Goal: Task Accomplishment & Management: Use online tool/utility

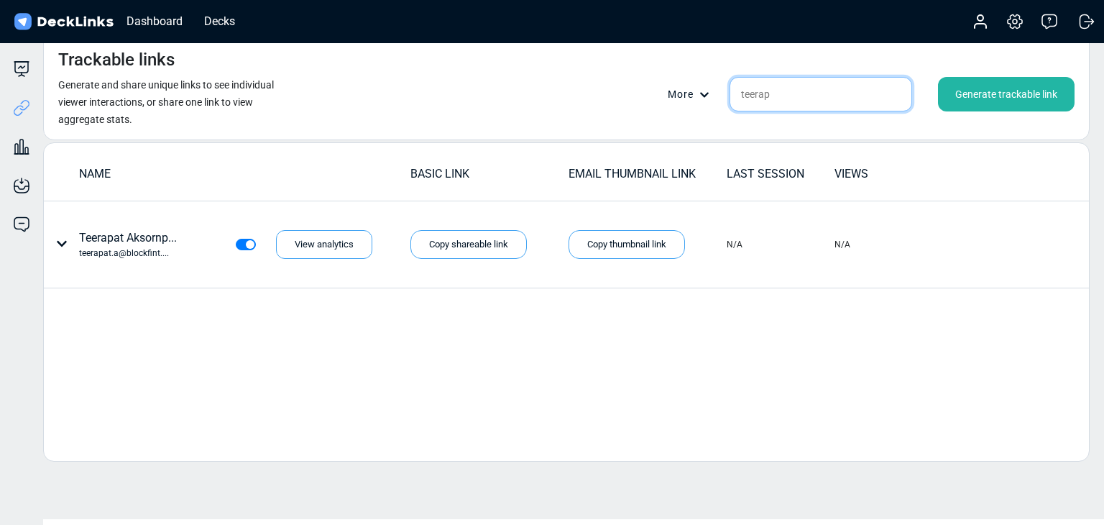
click at [796, 101] on input "teerap" at bounding box center [821, 94] width 183 height 35
click at [795, 101] on input "teerap" at bounding box center [821, 94] width 183 height 35
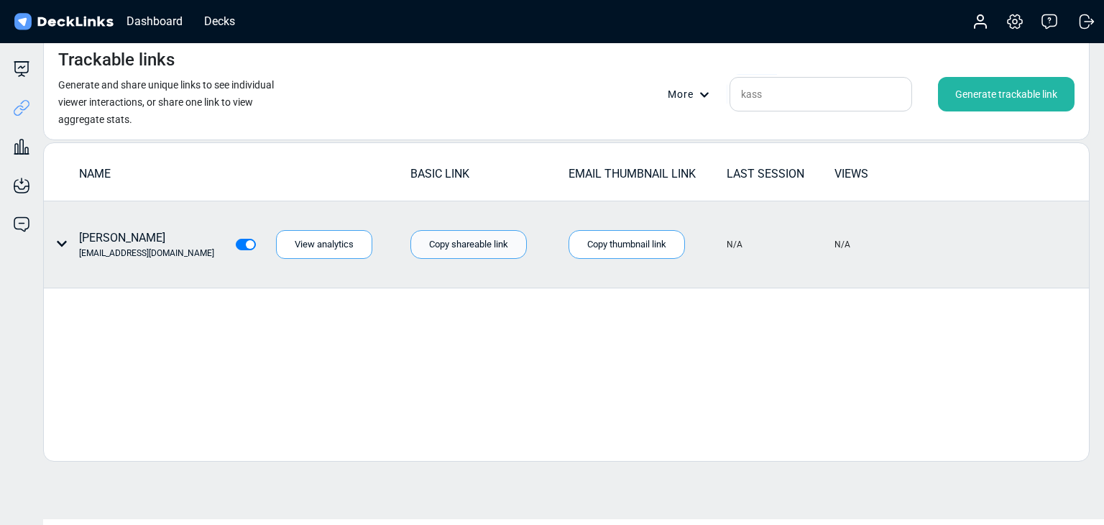
click at [479, 240] on div "Copy shareable link" at bounding box center [468, 244] width 116 height 29
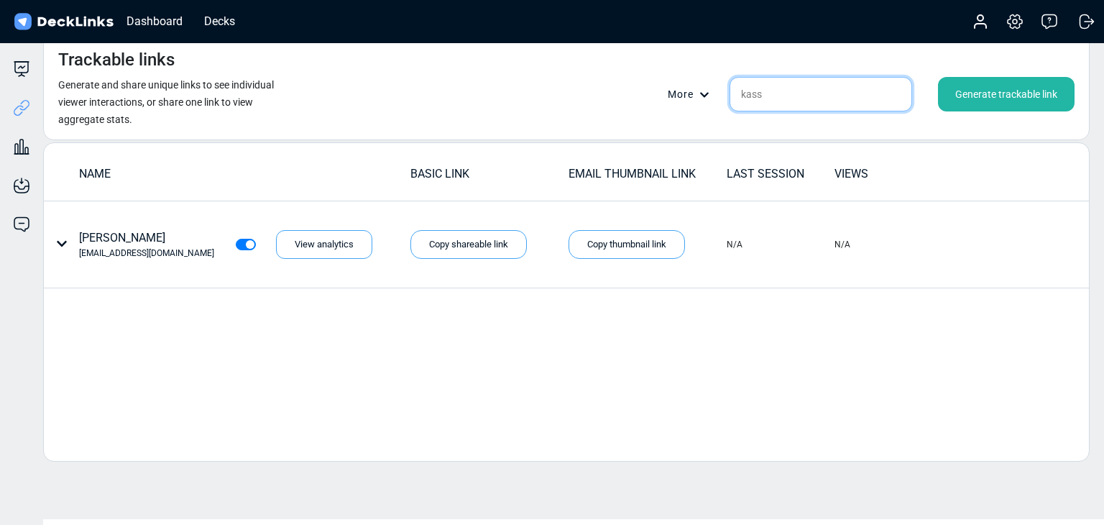
click at [802, 93] on input "kass" at bounding box center [821, 94] width 183 height 35
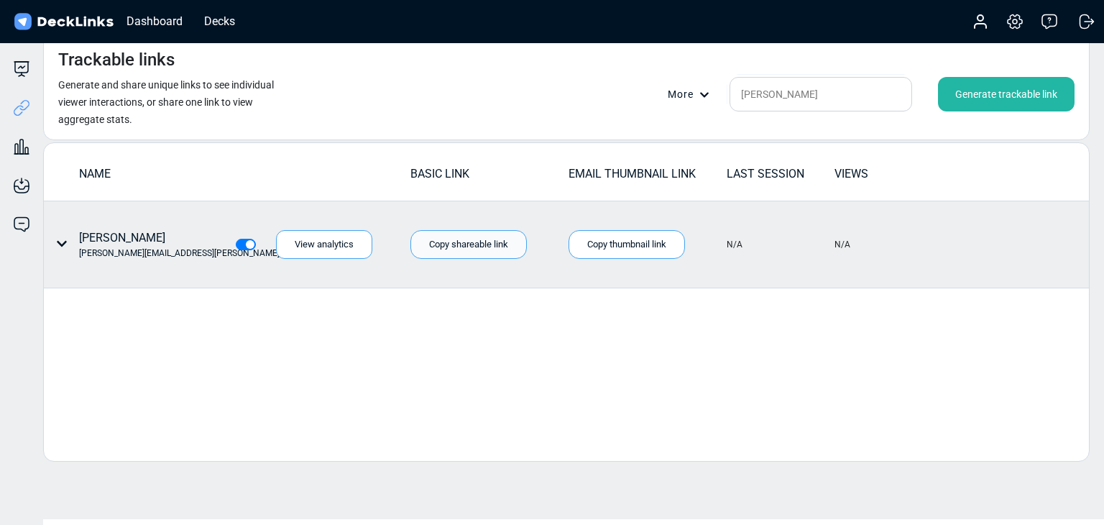
click at [466, 239] on div "Copy shareable link" at bounding box center [468, 244] width 116 height 29
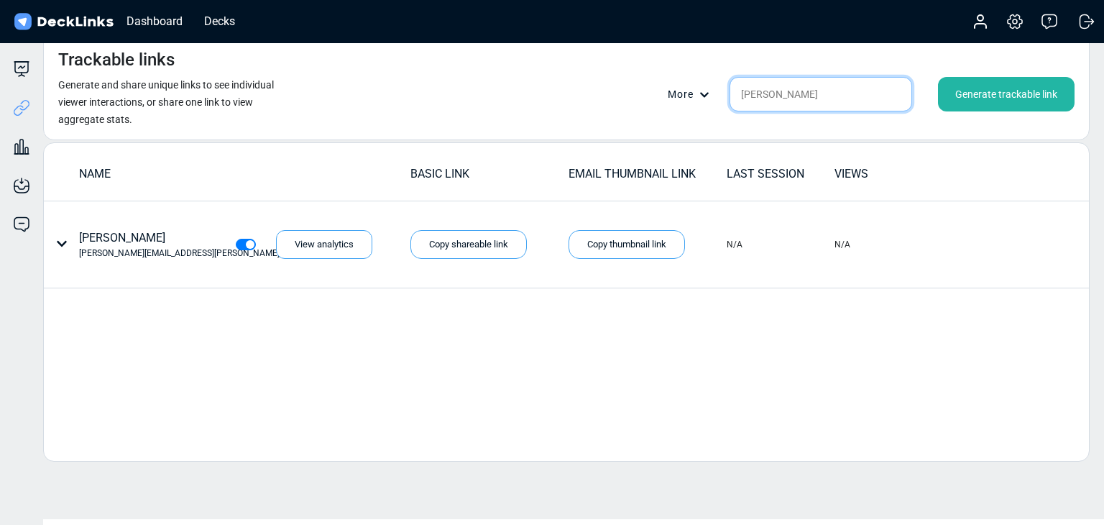
click at [799, 90] on input "henry" at bounding box center [821, 94] width 183 height 35
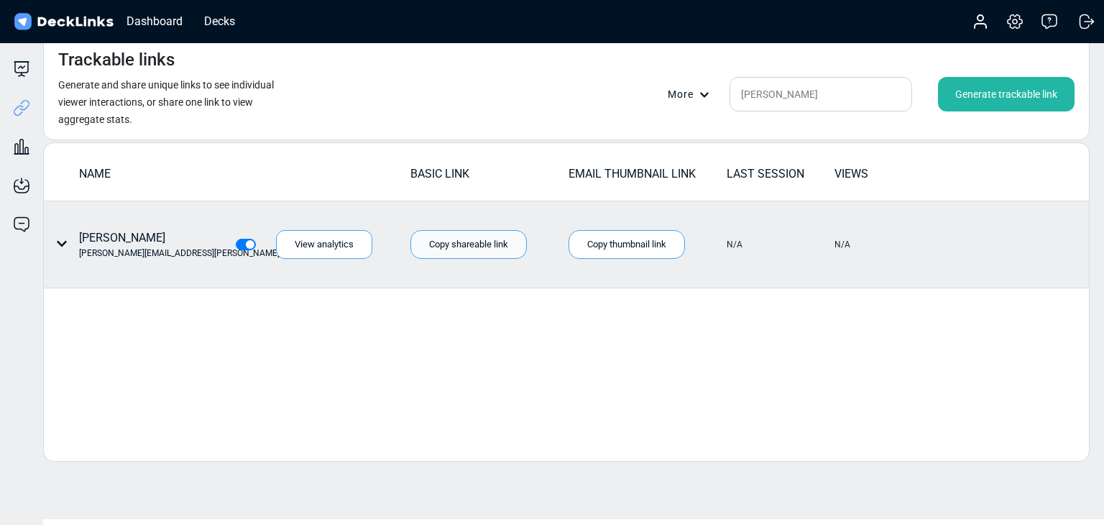
click at [473, 244] on div "Copy shareable link" at bounding box center [468, 244] width 116 height 29
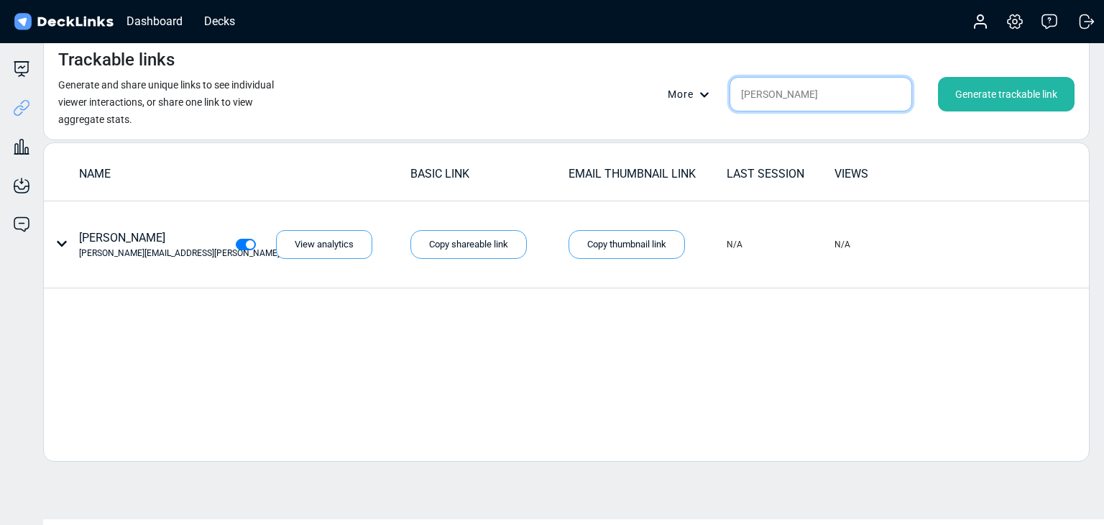
click at [836, 96] on input "cyndia" at bounding box center [821, 94] width 183 height 35
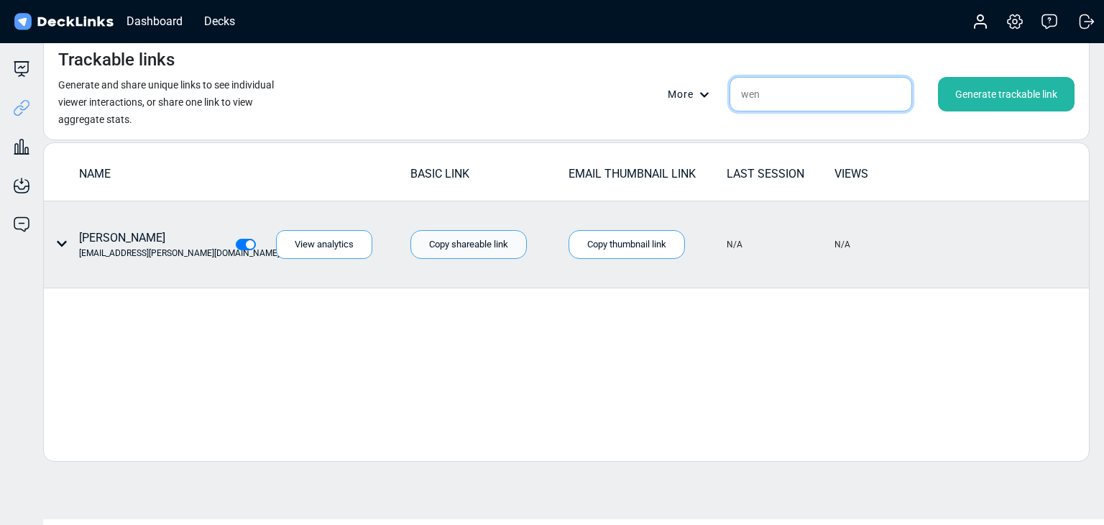
type input "wen"
click at [458, 248] on div "Copy shareable link" at bounding box center [468, 244] width 116 height 29
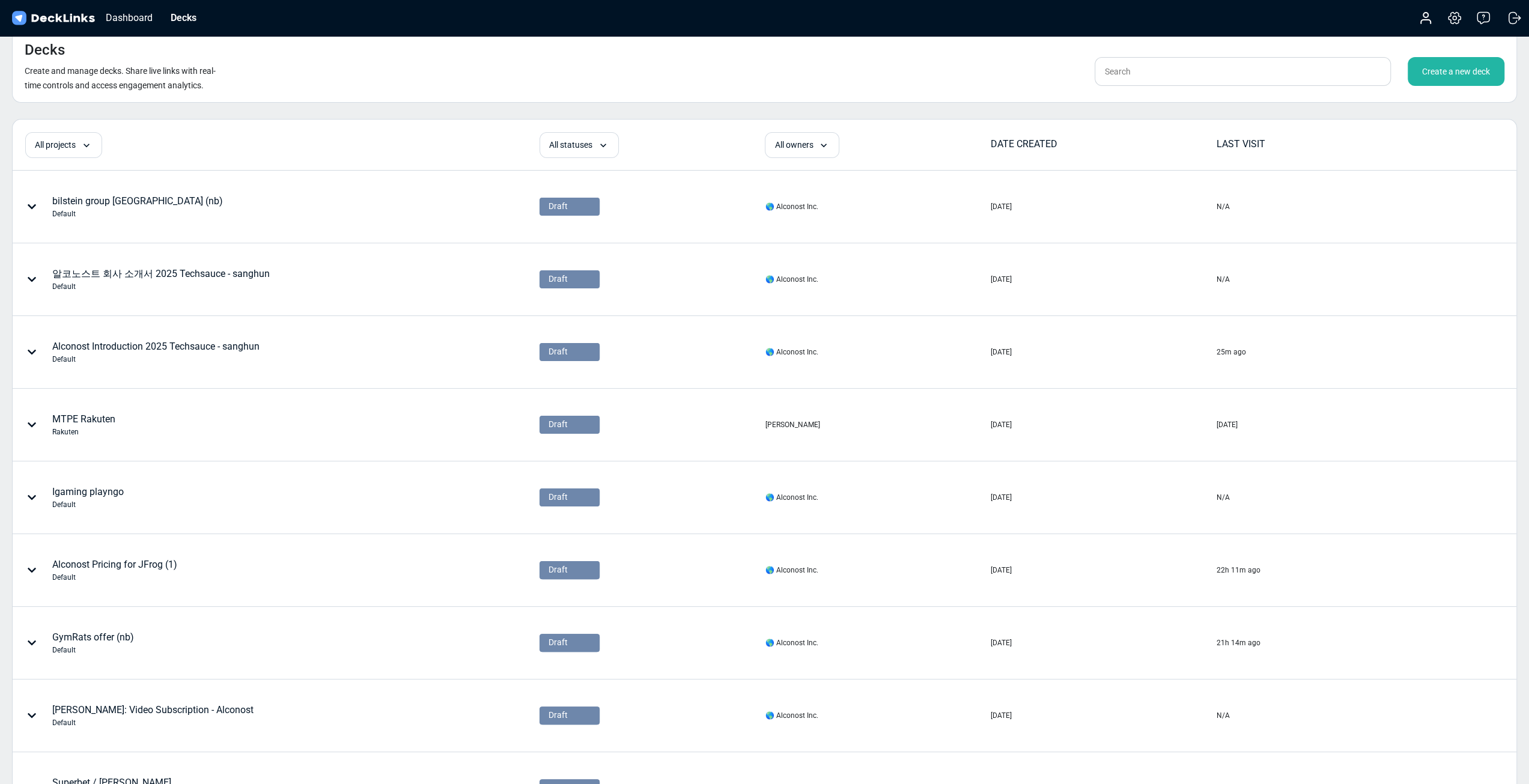
click at [767, 68] on div "Create a new deck" at bounding box center [1456, 71] width 97 height 29
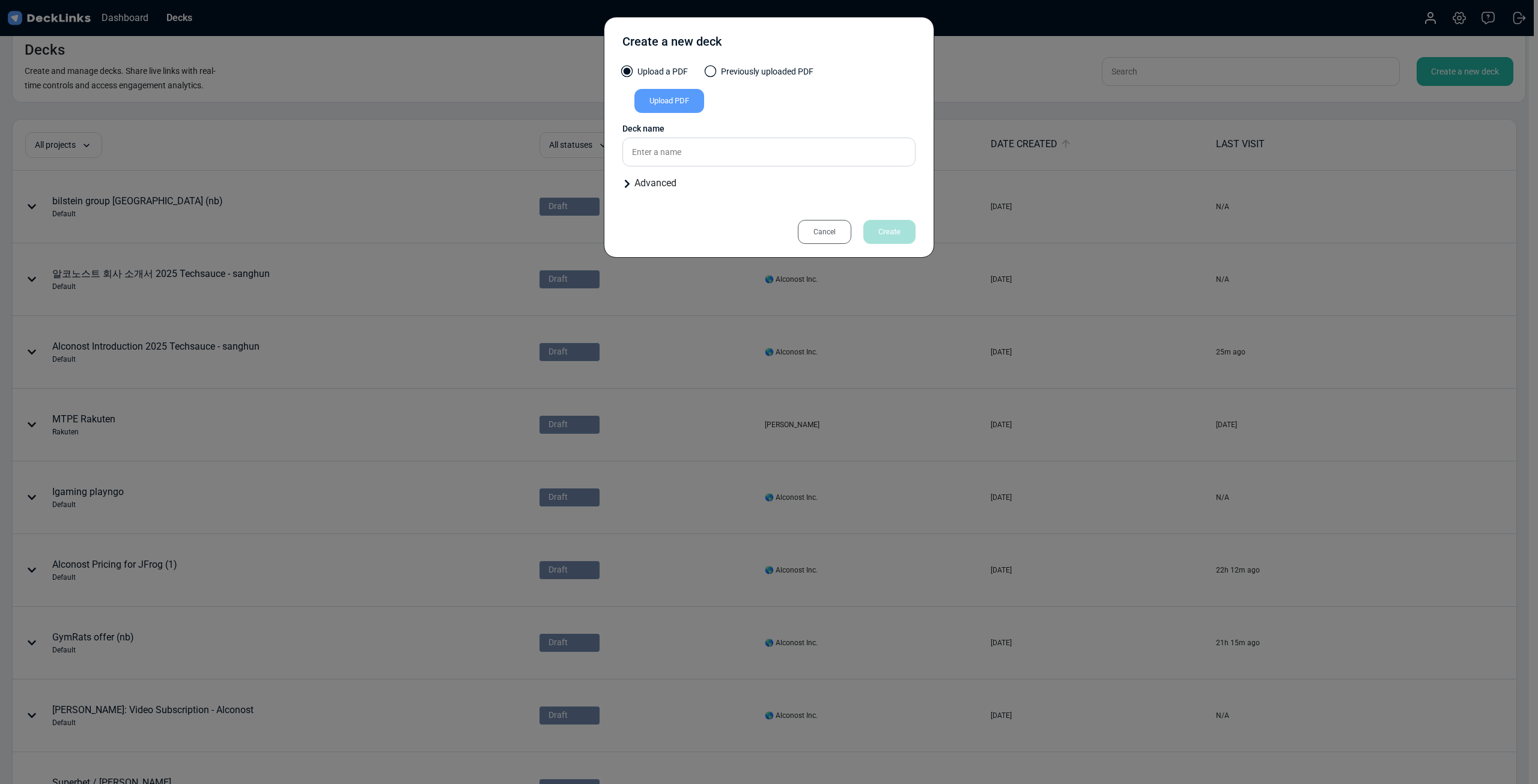
click at [662, 101] on div "Upload PDF" at bounding box center [669, 100] width 69 height 24
click at [0, 0] on input "Upload PDF" at bounding box center [0, 0] width 0 height 0
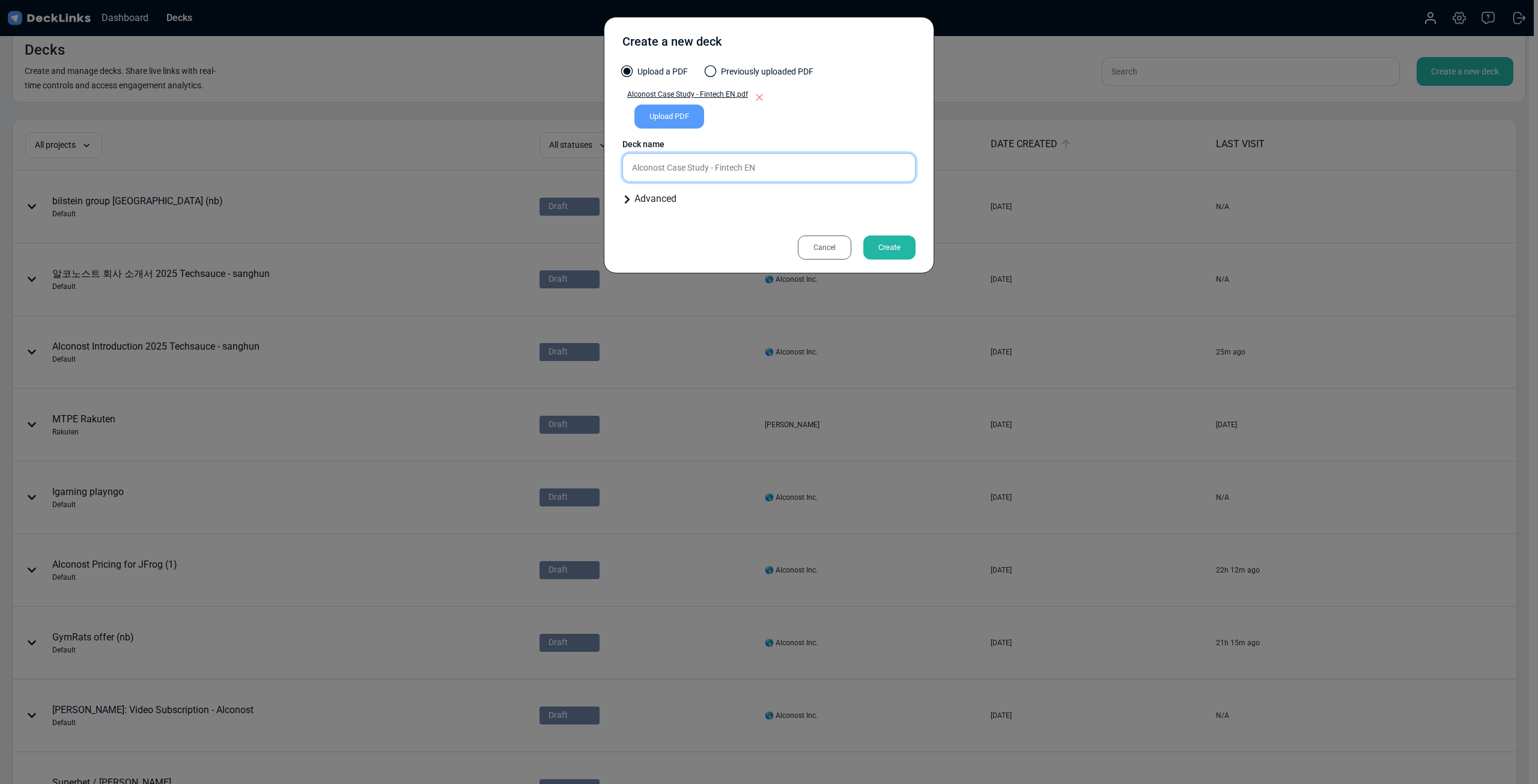
click at [767, 165] on input "Alconost Case Study - Fintech EN" at bounding box center [769, 167] width 293 height 29
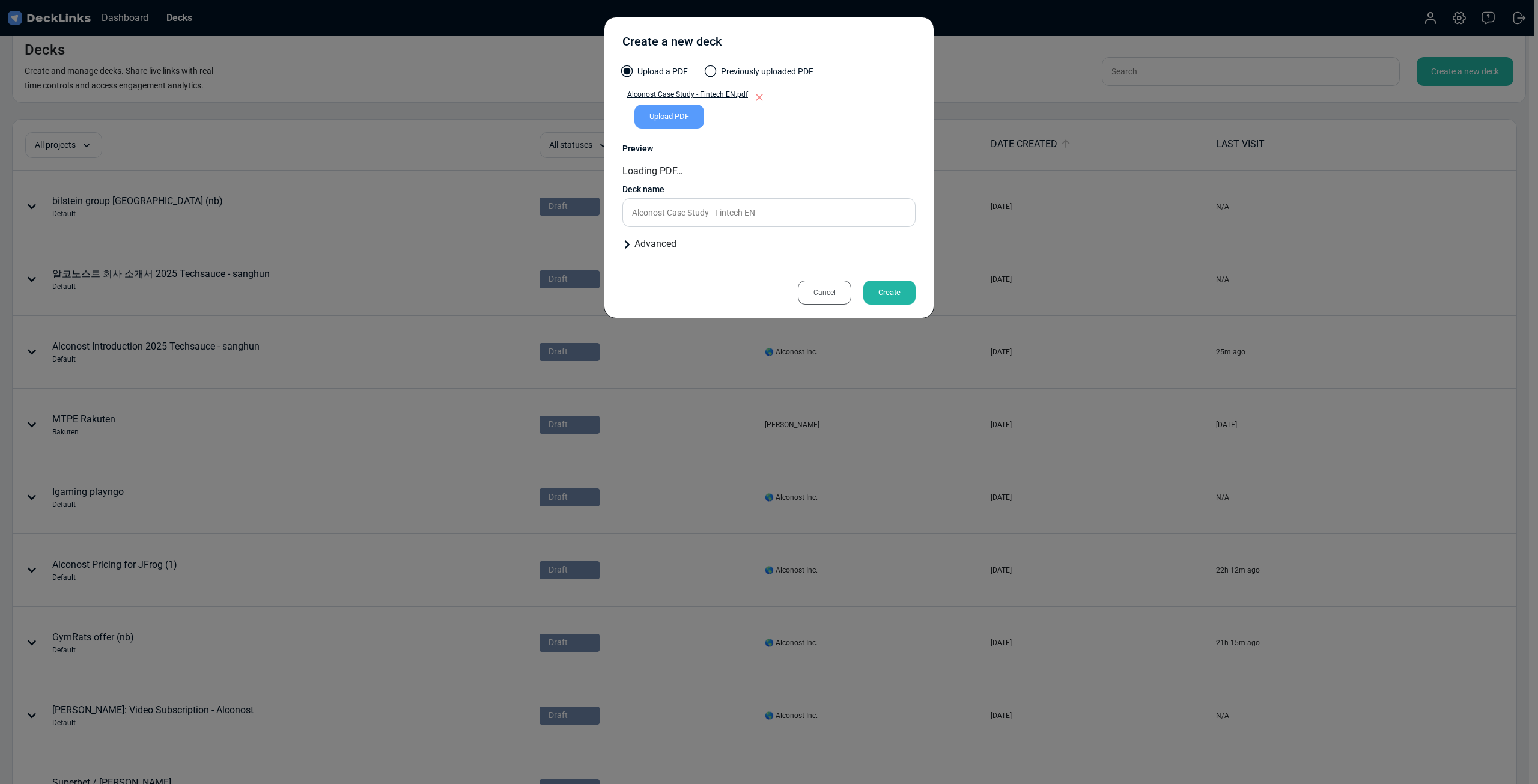
click at [767, 164] on div "Loading PDF…" at bounding box center [769, 171] width 293 height 14
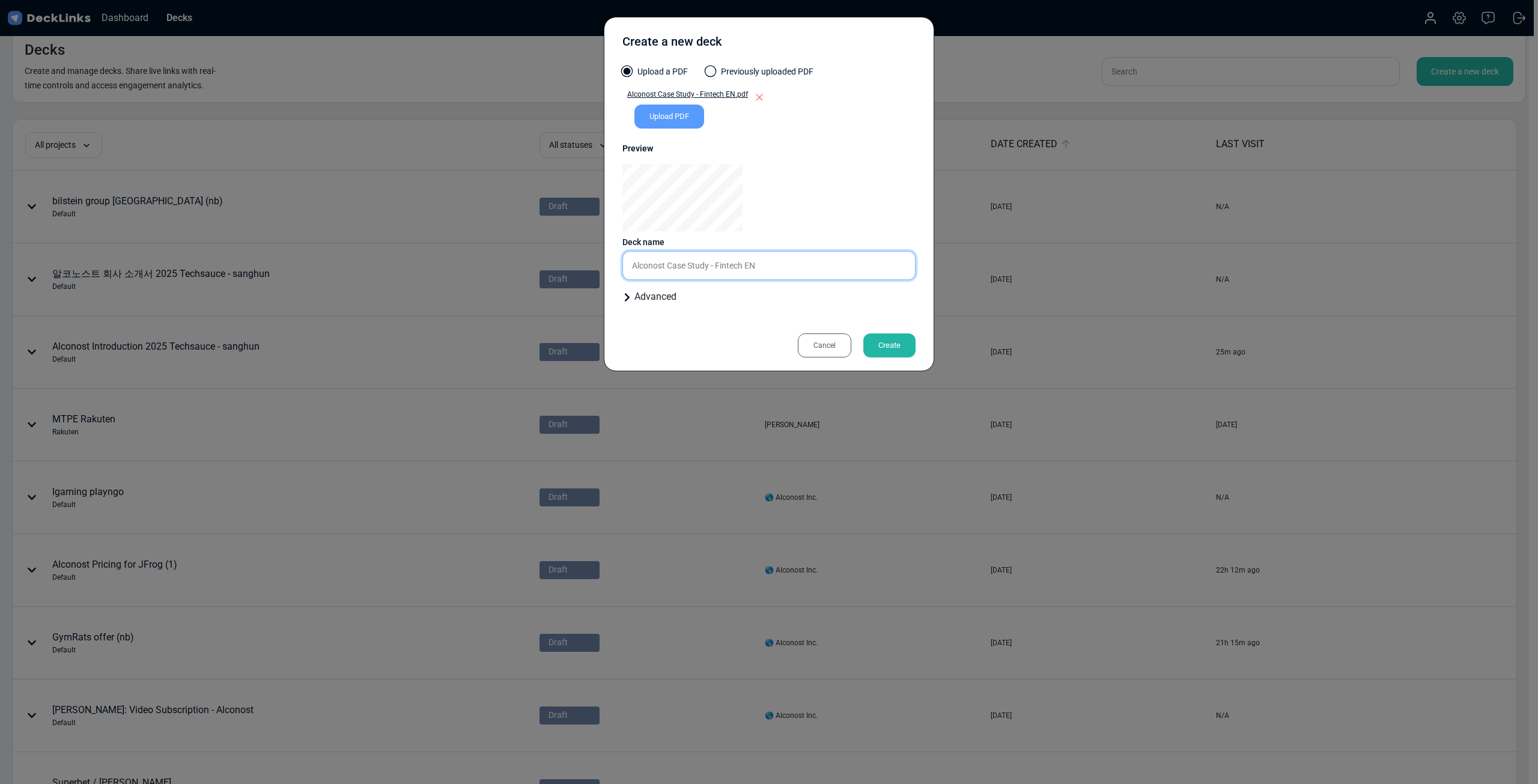
click at [767, 262] on input "Alconost Case Study - Fintech EN" at bounding box center [769, 265] width 293 height 29
type input "Alconost Case Study - Fintech EN"
click at [767, 345] on div "Create" at bounding box center [889, 345] width 53 height 24
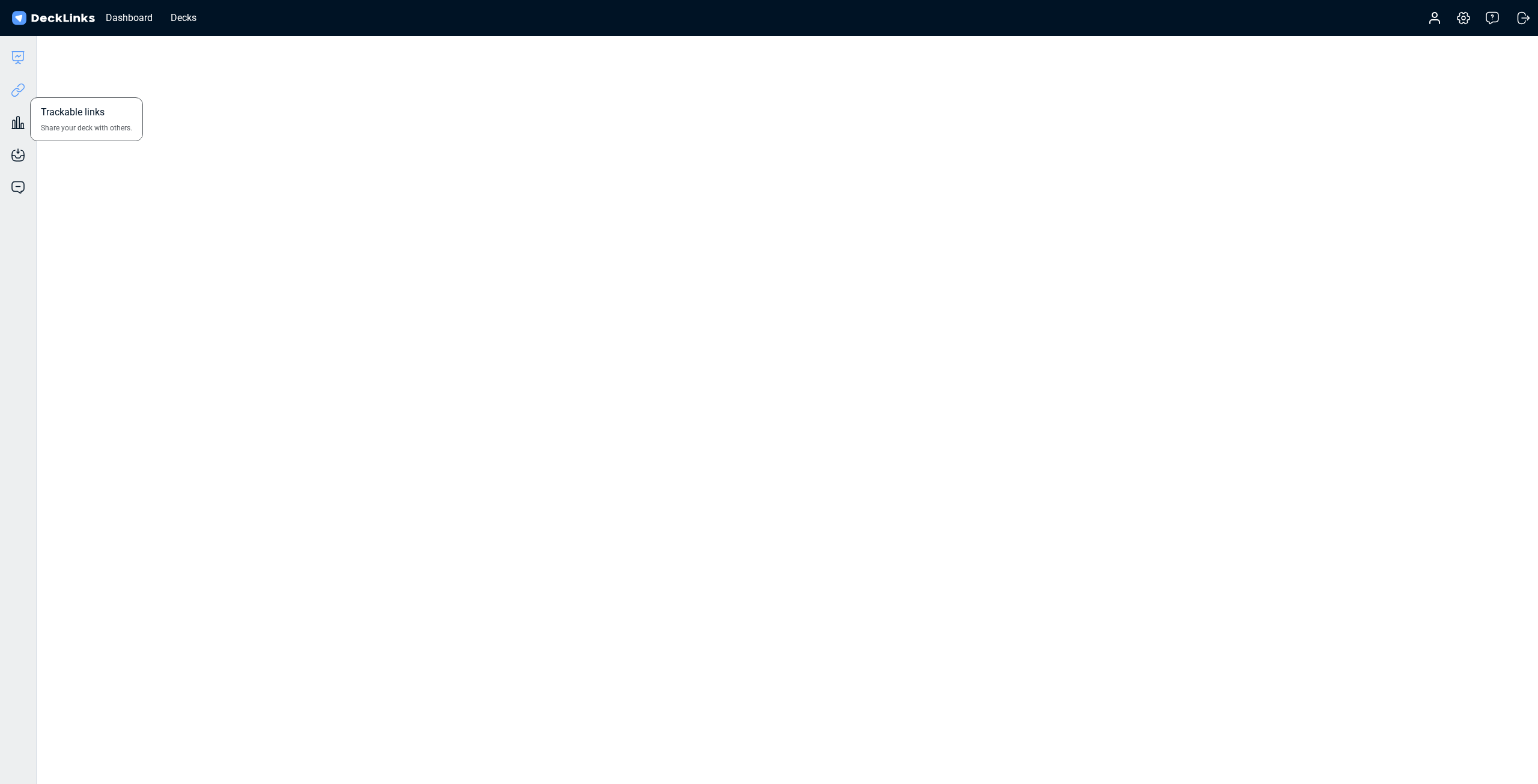
click at [23, 92] on icon at bounding box center [18, 89] width 14 height 14
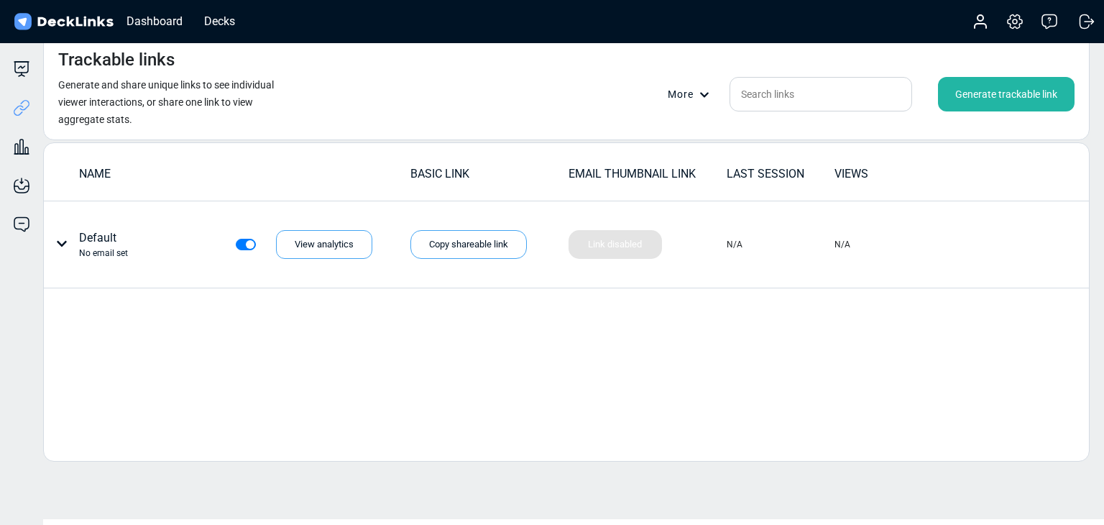
click at [918, 86] on div "Generate trackable link" at bounding box center [1006, 94] width 137 height 35
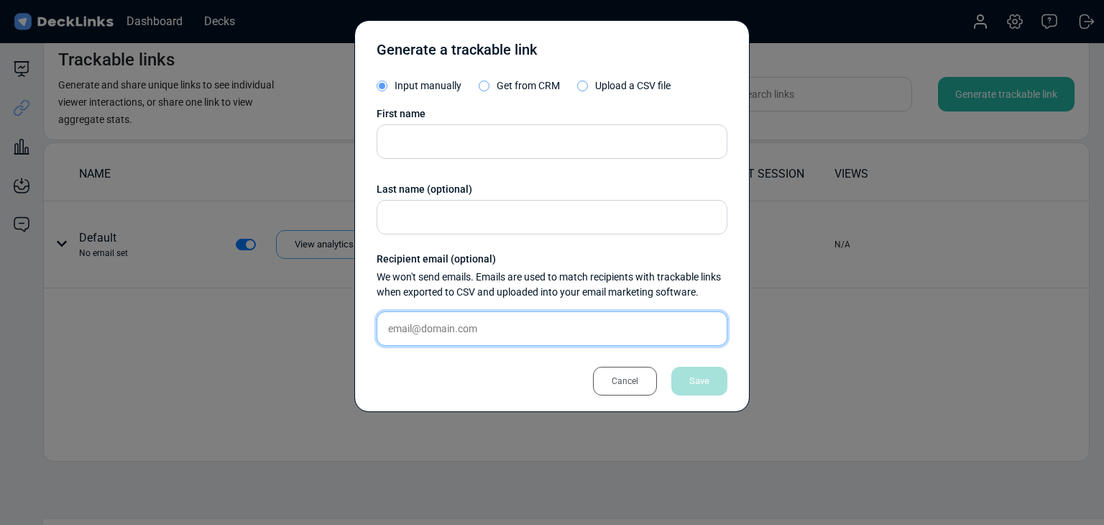
click at [470, 315] on input "text" at bounding box center [552, 328] width 351 height 35
paste input "[EMAIL_ADDRESS][DOMAIN_NAME]"
type input "[EMAIL_ADDRESS][DOMAIN_NAME]"
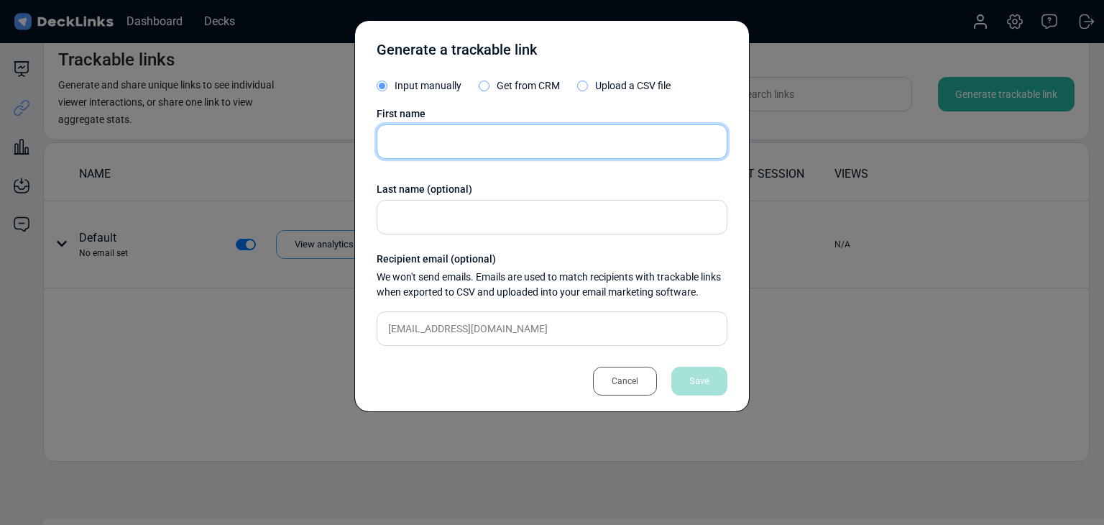
click at [526, 142] on input "text" at bounding box center [552, 141] width 351 height 35
paste input "Teerapat Aksornpan"
type input "Teerapat Aksornpan"
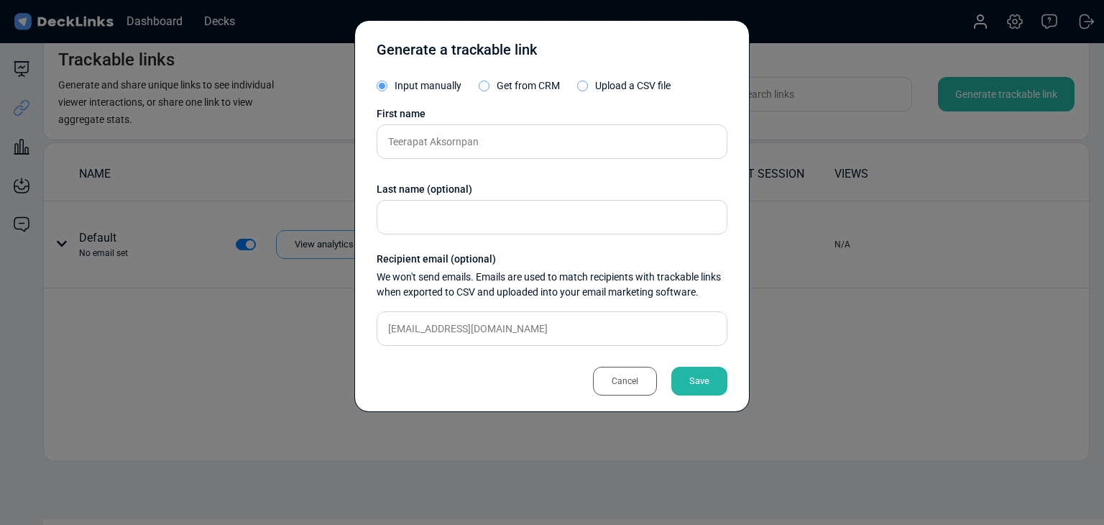
click at [703, 374] on div "Save" at bounding box center [699, 381] width 56 height 29
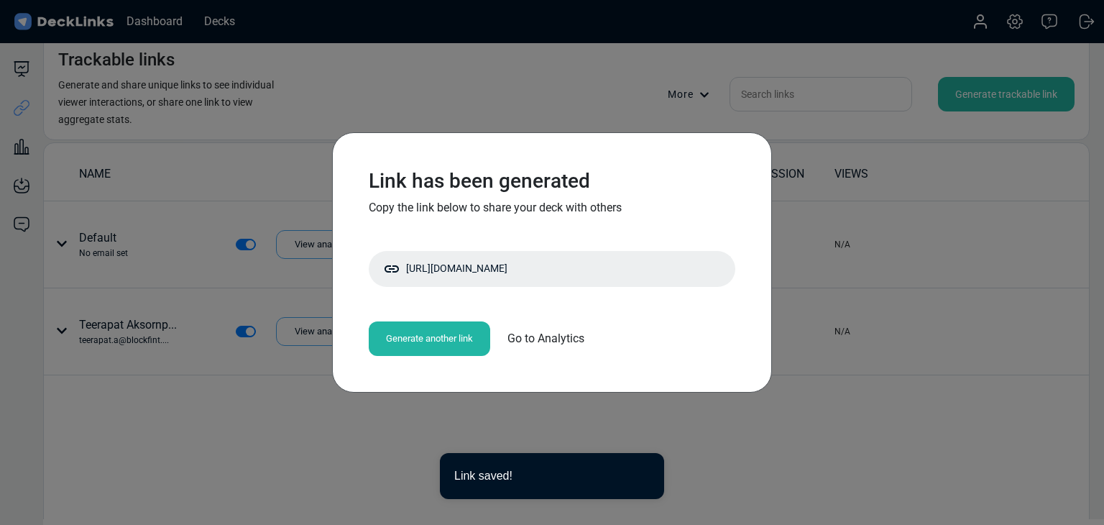
click at [486, 431] on div "Link has been generated Copy the link below to share your deck with others [URL…" at bounding box center [552, 262] width 1104 height 525
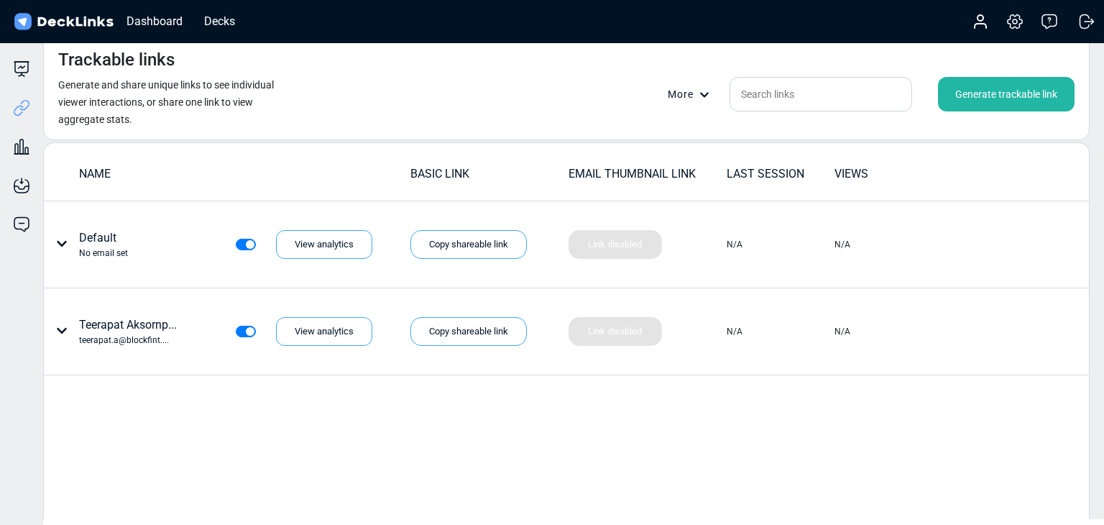
click at [918, 88] on div "Generate trackable link" at bounding box center [1006, 94] width 137 height 35
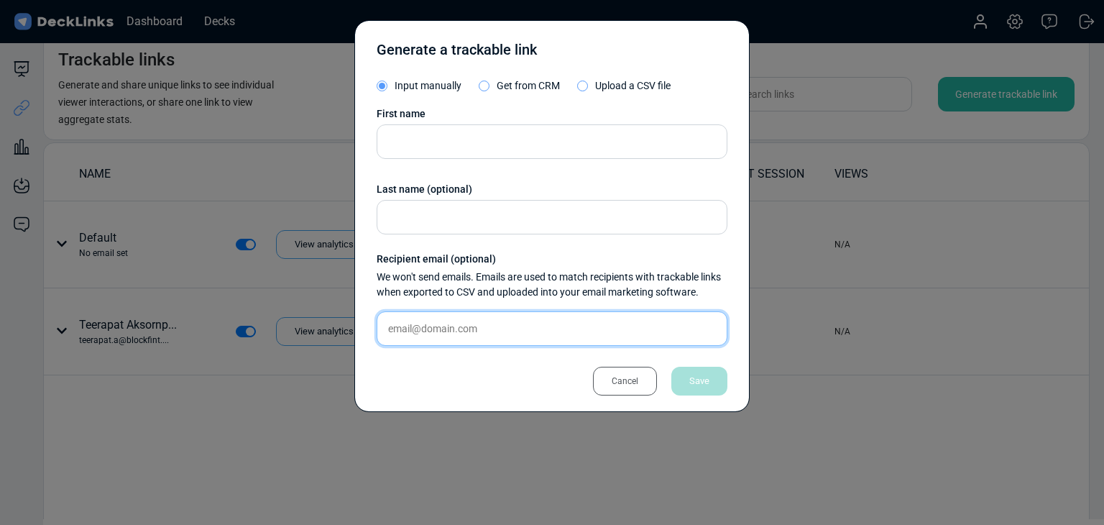
click at [464, 316] on input "text" at bounding box center [552, 328] width 351 height 35
click at [465, 323] on input "text" at bounding box center [552, 328] width 351 height 35
paste input "[PERSON_NAME][EMAIL_ADDRESS][PERSON_NAME][DOMAIN_NAME]"
type input "[PERSON_NAME][EMAIL_ADDRESS][PERSON_NAME][DOMAIN_NAME]"
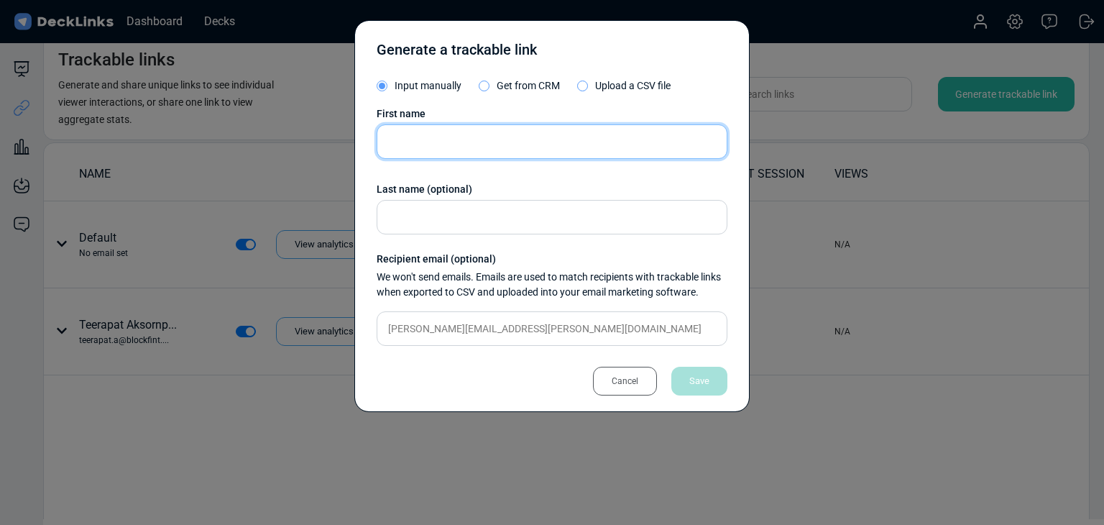
click at [422, 124] on input "text" at bounding box center [552, 141] width 351 height 35
click at [431, 143] on input "text" at bounding box center [552, 141] width 351 height 35
paste input "[PERSON_NAME]"
type input "[PERSON_NAME]"
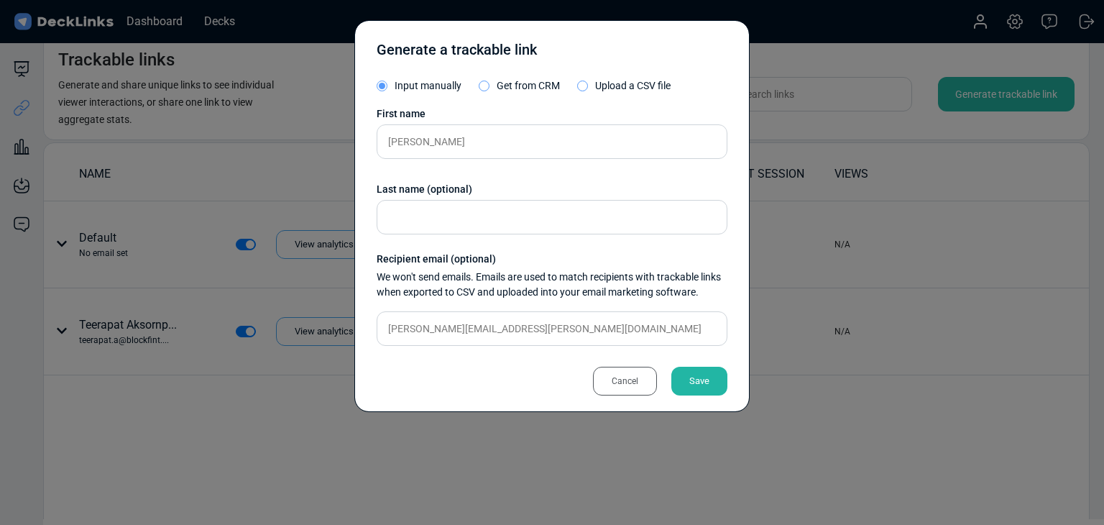
click at [700, 385] on div "Save" at bounding box center [699, 381] width 56 height 29
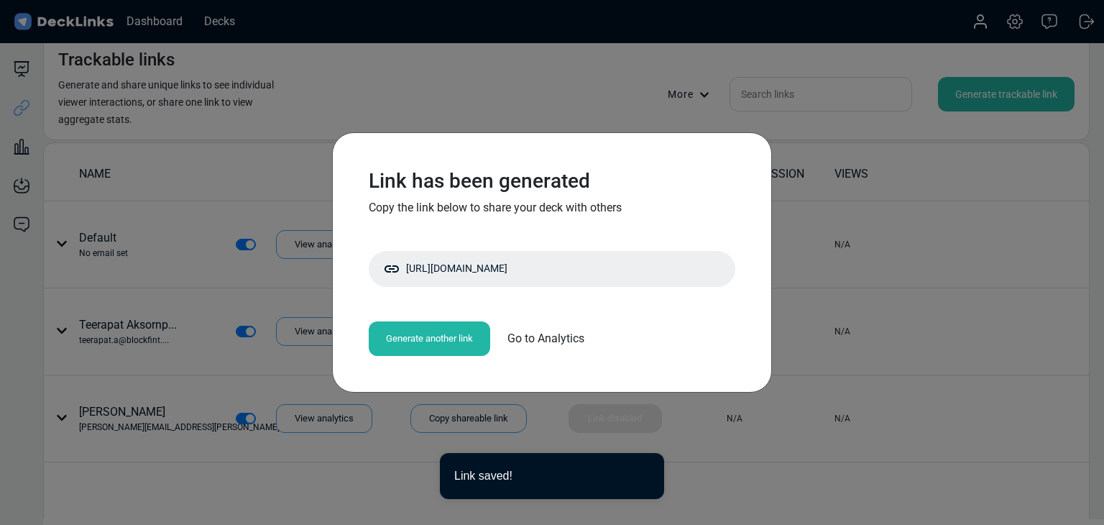
click at [290, 431] on div "Link has been generated Copy the link below to share your deck with others [URL…" at bounding box center [552, 262] width 1104 height 525
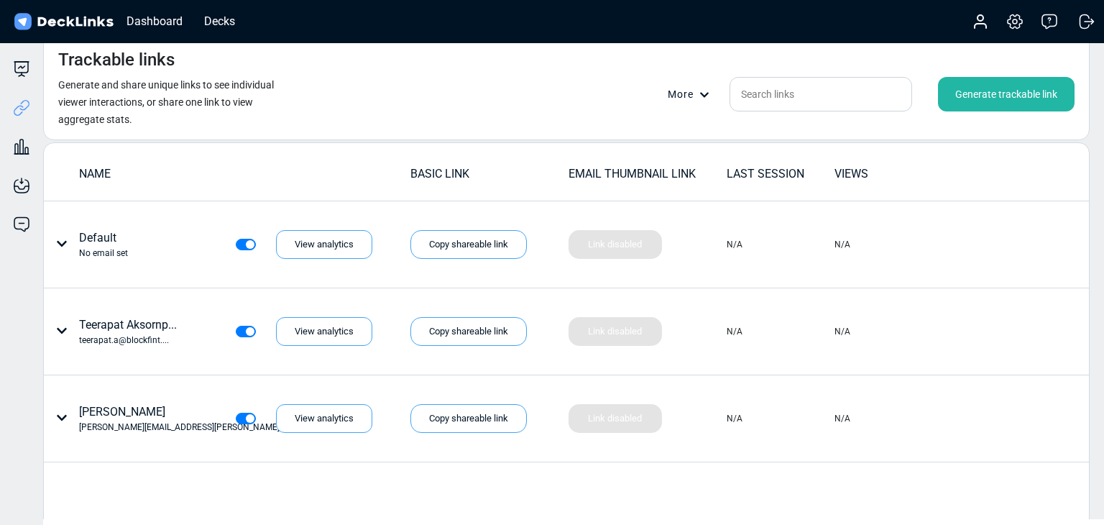
click at [918, 78] on div "Generate trackable link" at bounding box center [1006, 94] width 137 height 35
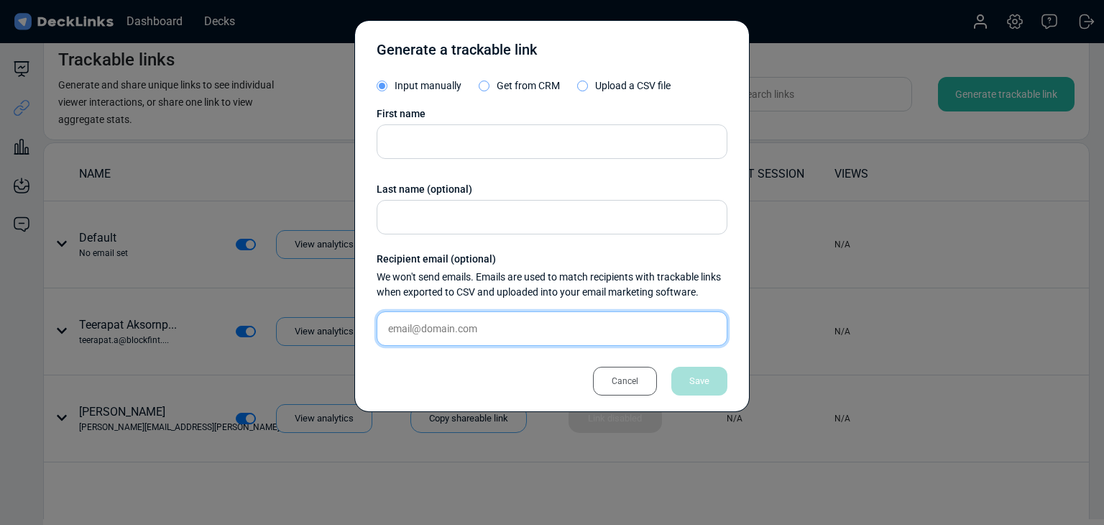
click at [509, 330] on input "text" at bounding box center [552, 328] width 351 height 35
paste input "[EMAIL_ADDRESS][PERSON_NAME][DOMAIN_NAME]"
type input "[EMAIL_ADDRESS][PERSON_NAME][DOMAIN_NAME]"
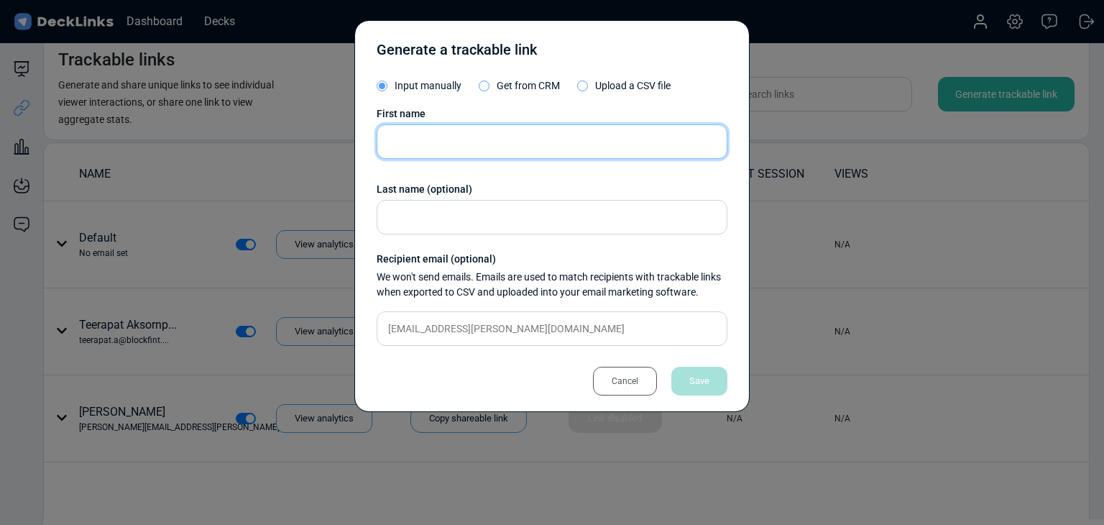
click at [460, 151] on input "text" at bounding box center [552, 141] width 351 height 35
paste input "[PERSON_NAME]"
type input "[PERSON_NAME]"
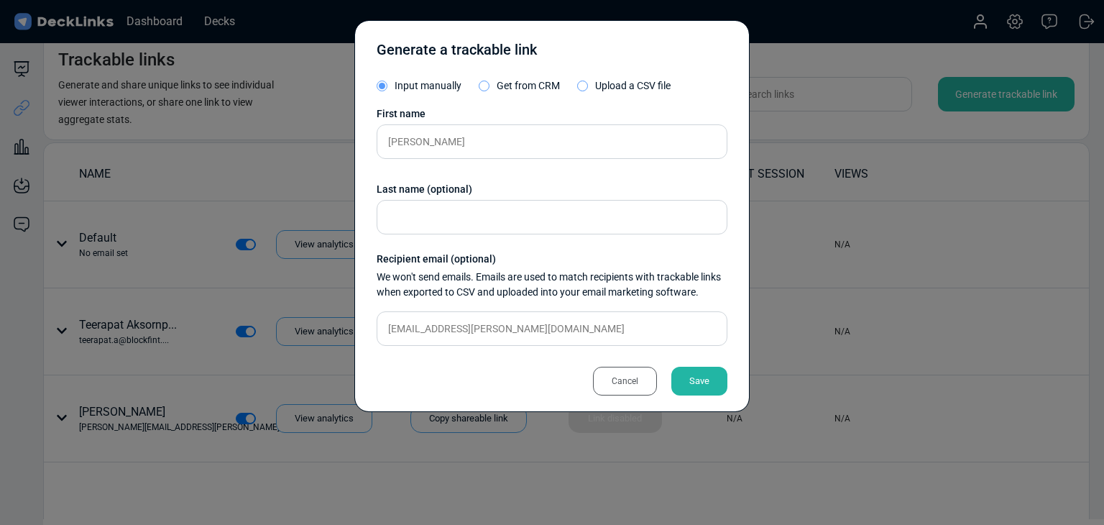
click at [704, 374] on div "Save" at bounding box center [699, 381] width 56 height 29
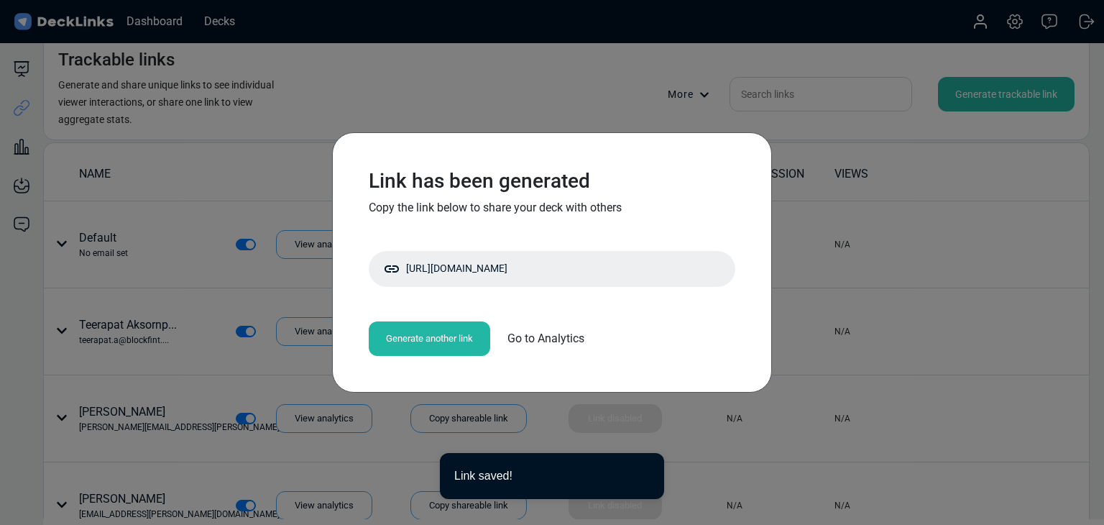
click at [414, 438] on div "Link has been generated Copy the link below to share your deck with others [URL…" at bounding box center [552, 262] width 1104 height 525
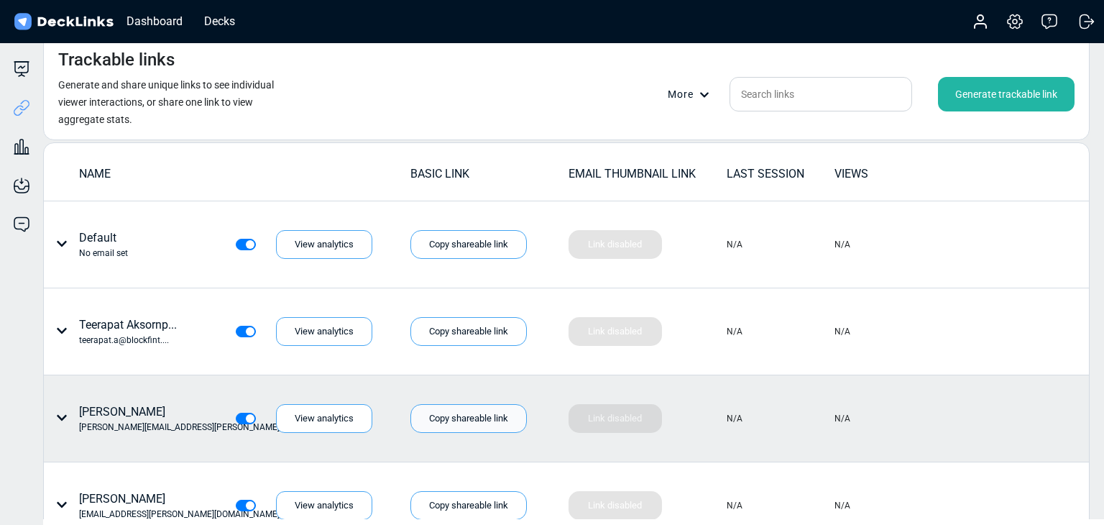
click at [470, 418] on div "Copy shareable link" at bounding box center [468, 418] width 116 height 29
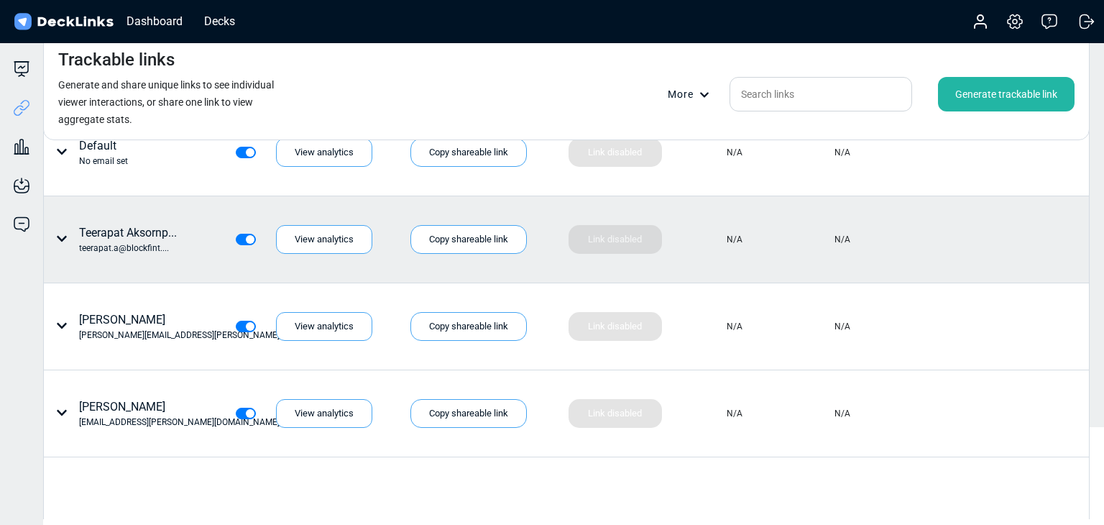
scroll to position [119, 0]
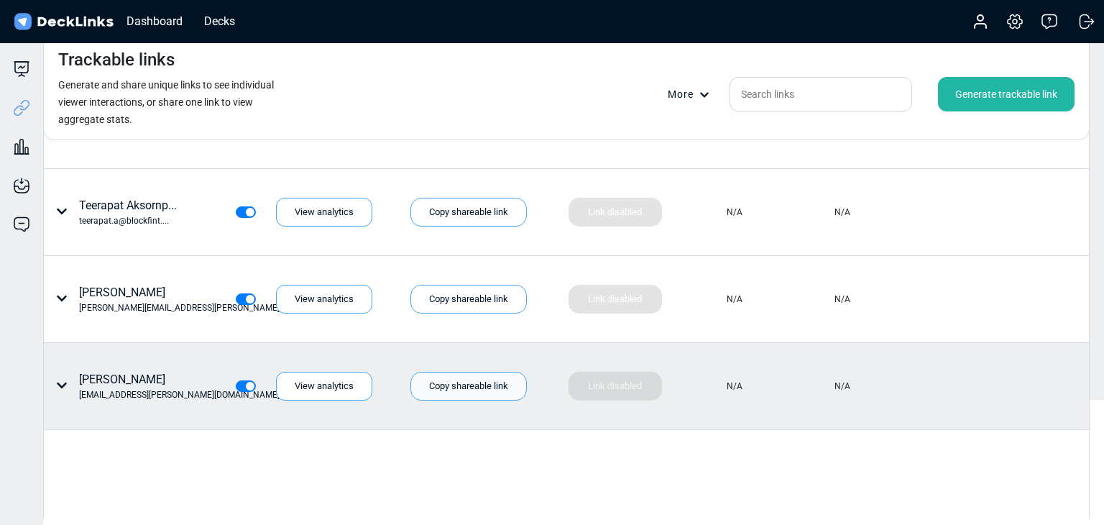
click at [456, 372] on div "Copy shareable link" at bounding box center [468, 386] width 116 height 29
